Goal: Check status: Check status

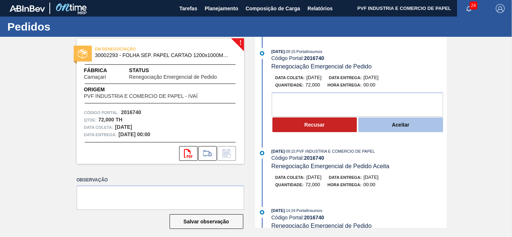
click at [401, 121] on button "Aceitar" at bounding box center [400, 125] width 85 height 15
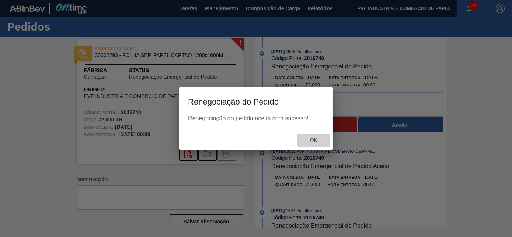
click at [314, 139] on span "Ok" at bounding box center [313, 140] width 19 height 6
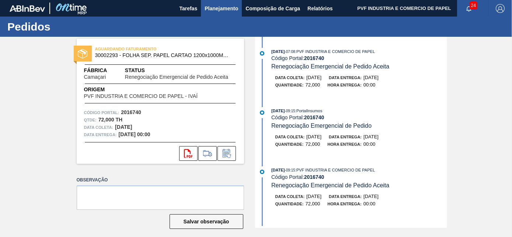
click at [220, 6] on span "Planejamento" at bounding box center [222, 8] width 34 height 9
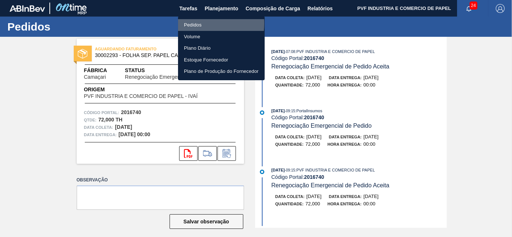
click at [196, 24] on li "Pedidos" at bounding box center [221, 25] width 87 height 12
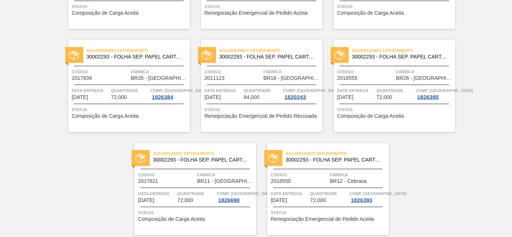
scroll to position [1599, 0]
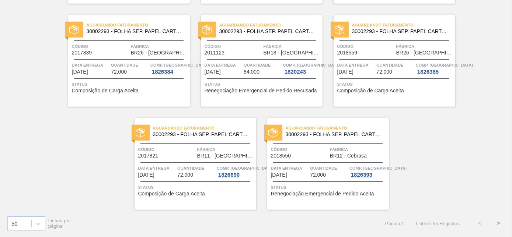
click at [498, 223] on button ">" at bounding box center [498, 223] width 18 height 18
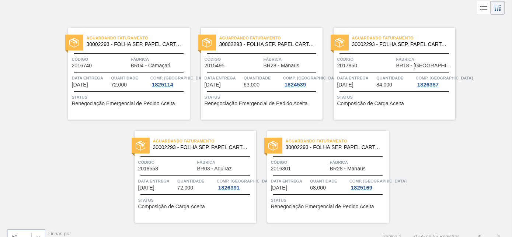
scroll to position [51, 0]
